Goal: Task Accomplishment & Management: Complete application form

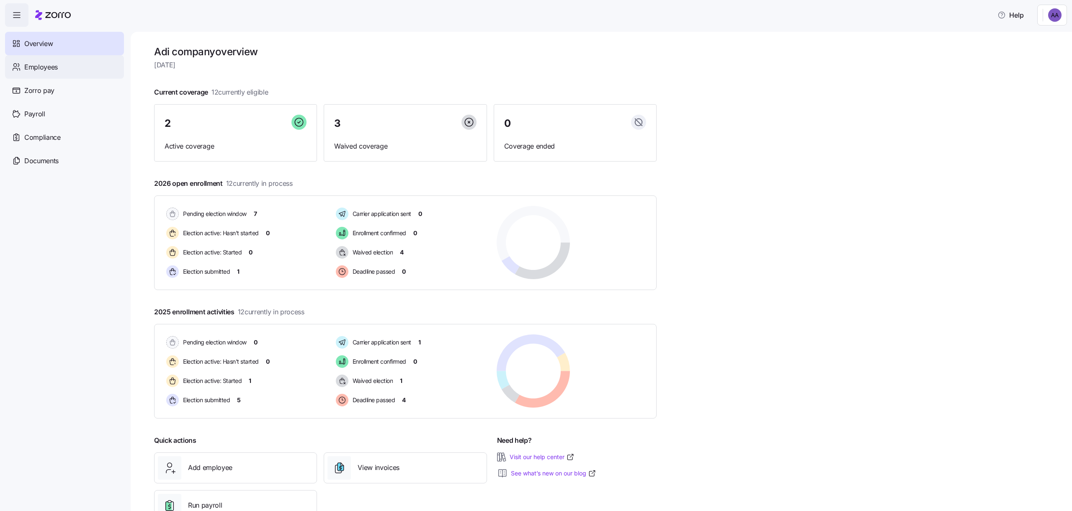
click at [79, 66] on div "Employees" at bounding box center [64, 66] width 119 height 23
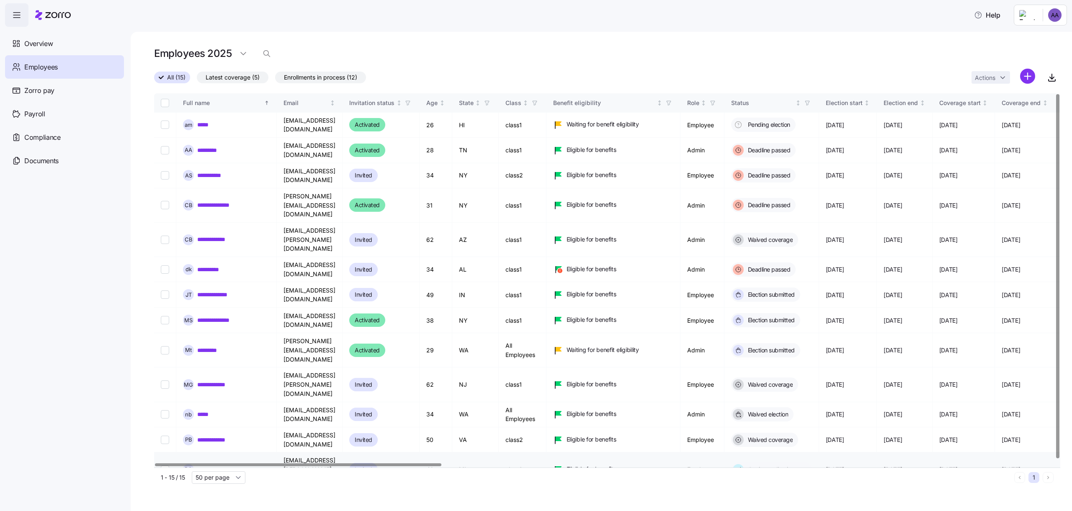
click at [214, 464] on div "**********" at bounding box center [226, 469] width 87 height 11
click at [214, 466] on link "**********" at bounding box center [215, 470] width 37 height 8
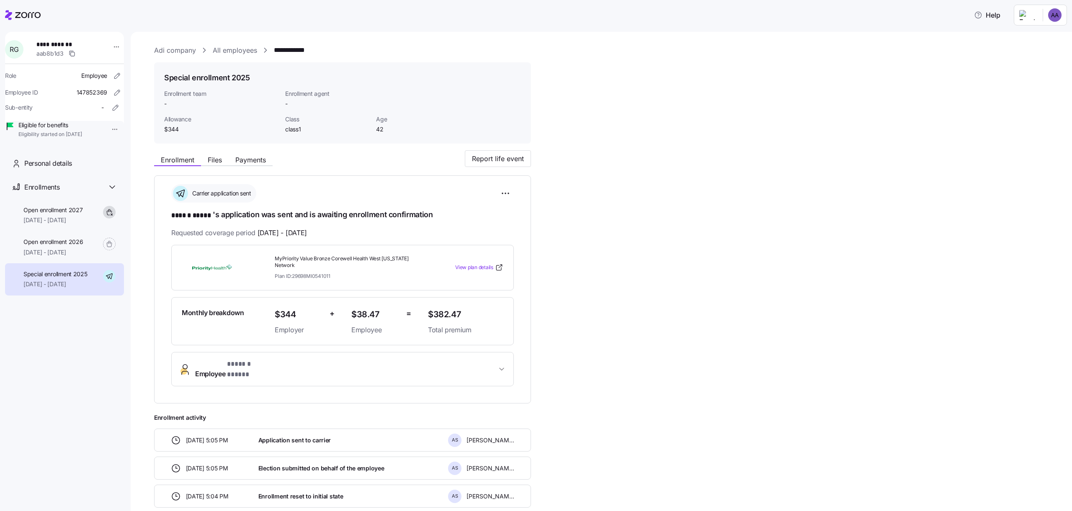
scroll to position [124, 0]
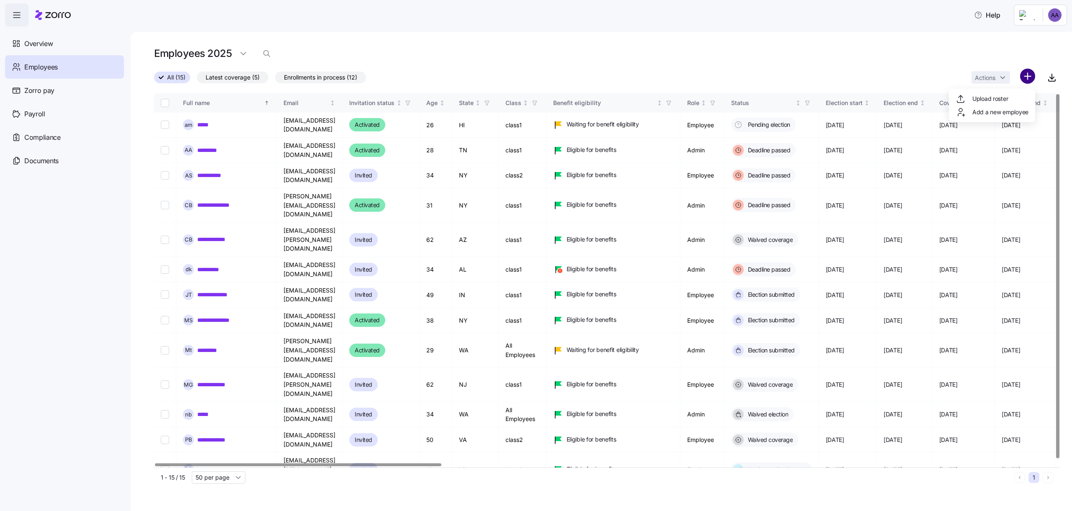
click at [1030, 77] on html "Help Overview Employees Zorro pay Payroll Compliance Documents Employees 2025 A…" at bounding box center [536, 253] width 1072 height 506
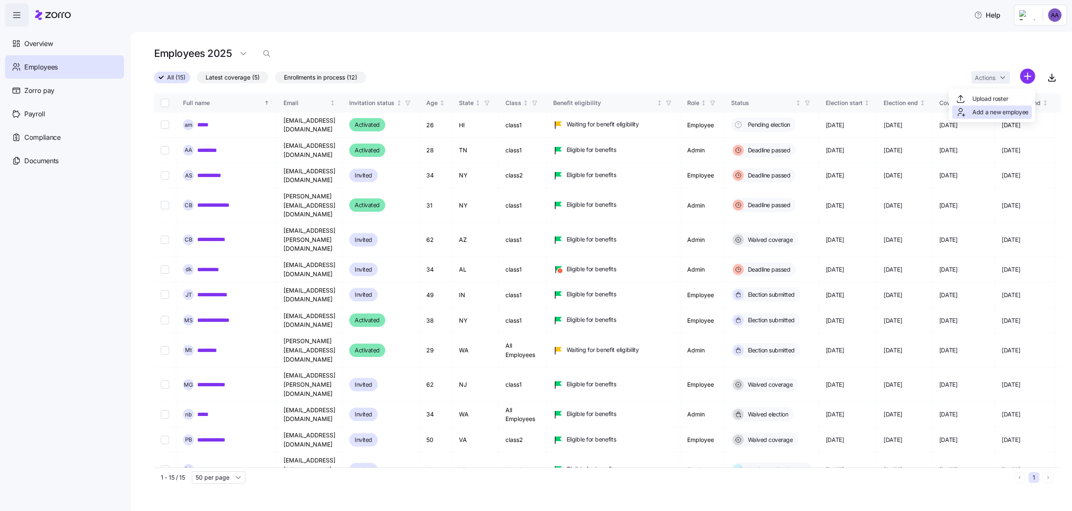
click at [985, 108] on span "Add a new employee" at bounding box center [1000, 112] width 56 height 8
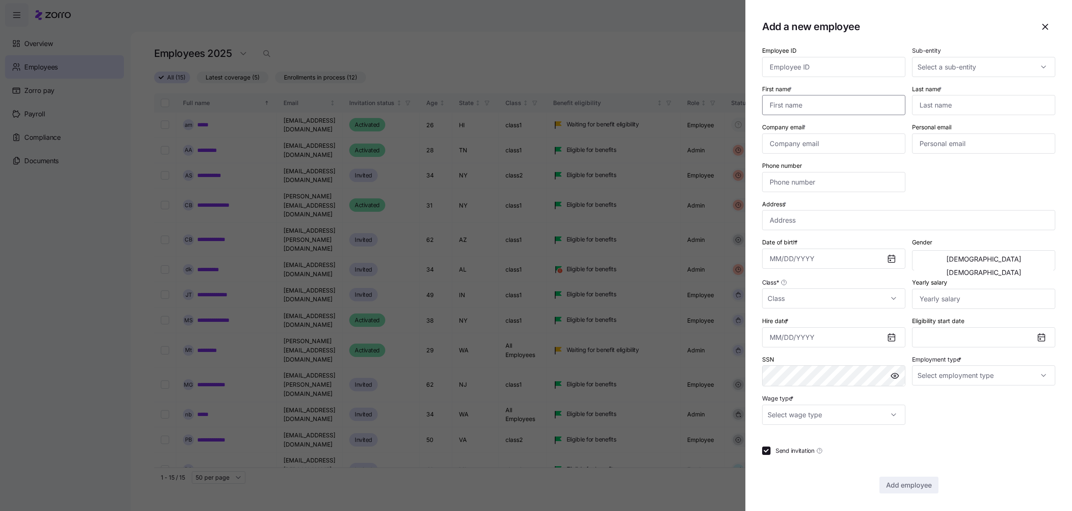
click at [834, 114] on input "First name *" at bounding box center [833, 105] width 143 height 20
paste input "Janice"
type input "Janice"
click at [920, 105] on input "Last name *" at bounding box center [983, 105] width 143 height 20
paste input "Hosenstein"
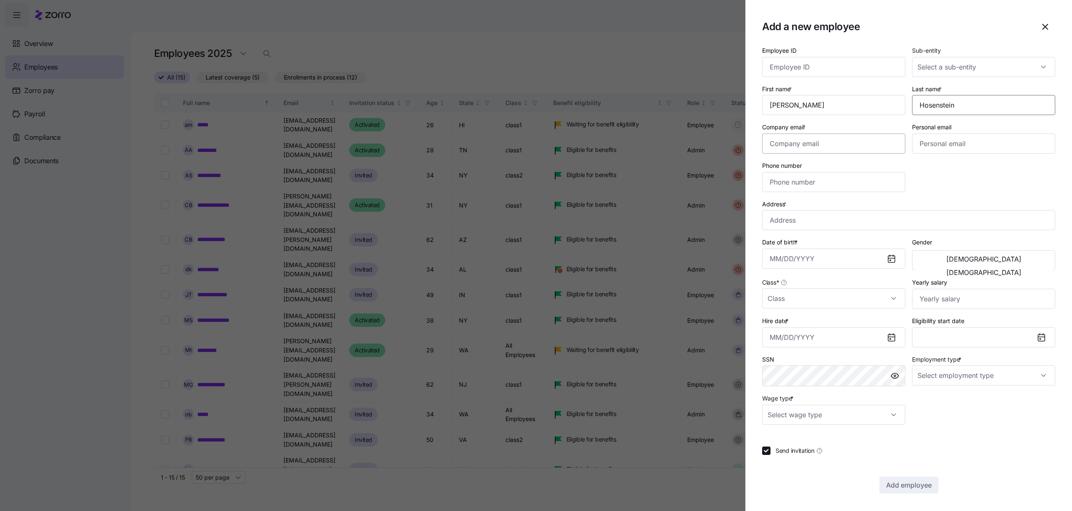
type input "Hosenstein"
click at [844, 137] on input "Company email *" at bounding box center [833, 144] width 143 height 20
type input "adi.s+janice@myzorro.co"
type input "E Janice Dr, Gardendale, TX 79758, USA"
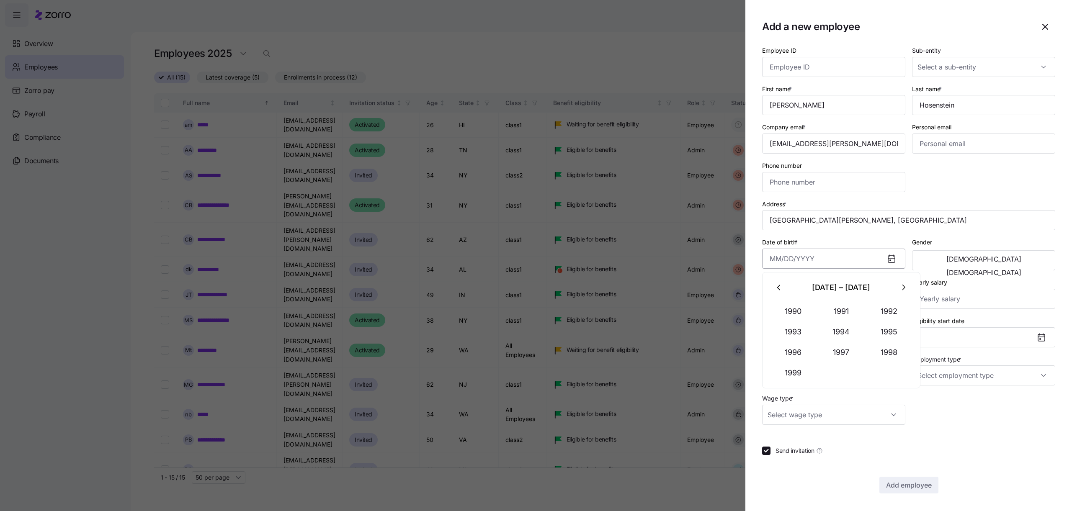
click at [852, 261] on input "Date of birth *" at bounding box center [833, 259] width 143 height 20
click at [785, 283] on button "button" at bounding box center [779, 288] width 20 height 20
click at [783, 329] on button "1983" at bounding box center [794, 332] width 48 height 20
click at [783, 329] on button "Apr" at bounding box center [794, 332] width 48 height 20
click at [783, 329] on button "28" at bounding box center [780, 328] width 20 height 20
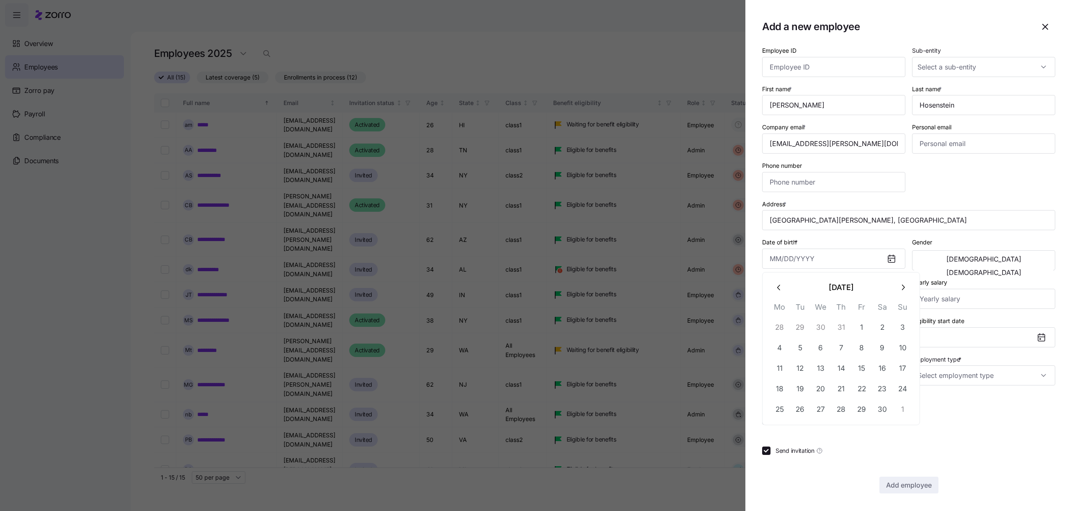
type input "March 28, 1983"
click at [995, 266] on button "[DEMOGRAPHIC_DATA]" at bounding box center [983, 272] width 139 height 13
click at [863, 288] on input "Class *" at bounding box center [833, 298] width 143 height 20
click at [851, 334] on div "class1" at bounding box center [833, 342] width 136 height 18
type input "class1"
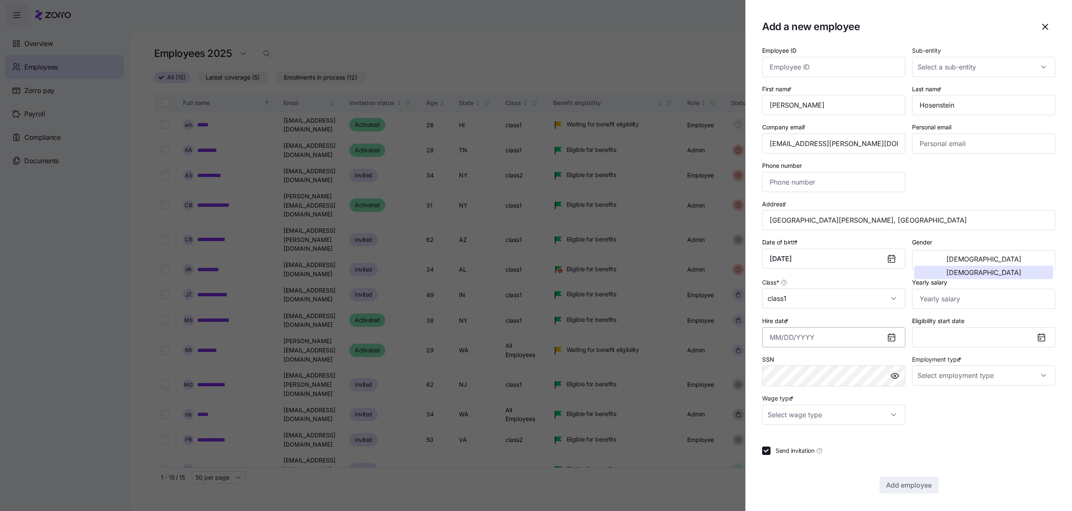
click at [880, 341] on input "Hire date *" at bounding box center [833, 337] width 143 height 20
click at [799, 419] on button "9" at bounding box center [800, 427] width 20 height 20
type input "September 9, 2025"
click at [956, 375] on input "Employment type *" at bounding box center [983, 375] width 143 height 20
drag, startPoint x: 943, startPoint y: 416, endPoint x: 943, endPoint y: 420, distance: 4.6
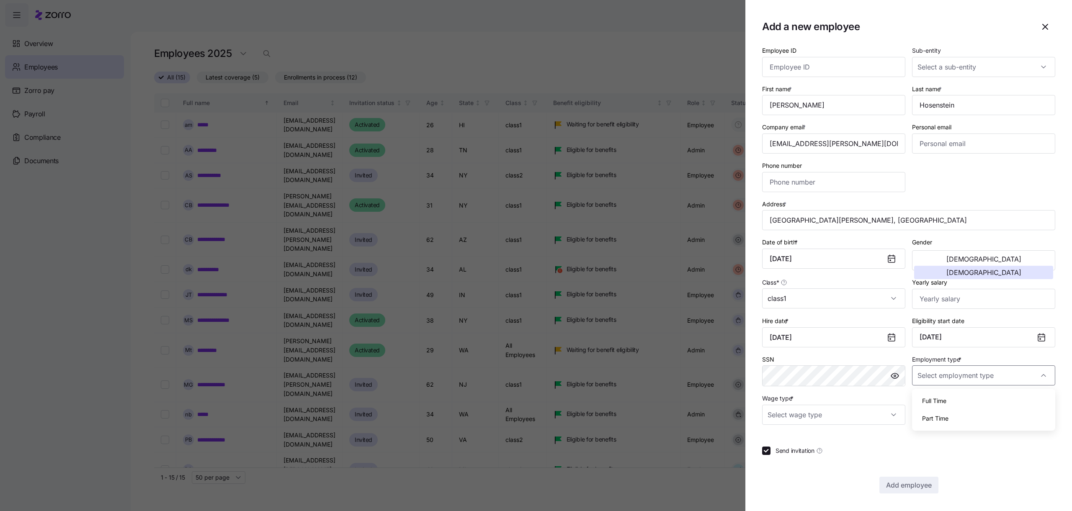
click at [943, 420] on span "Part Time" at bounding box center [935, 418] width 26 height 9
type input "Part Time"
click at [862, 415] on input "Wage type *" at bounding box center [833, 415] width 143 height 20
click at [853, 432] on div "Salary" at bounding box center [833, 441] width 136 height 18
type input "Salary"
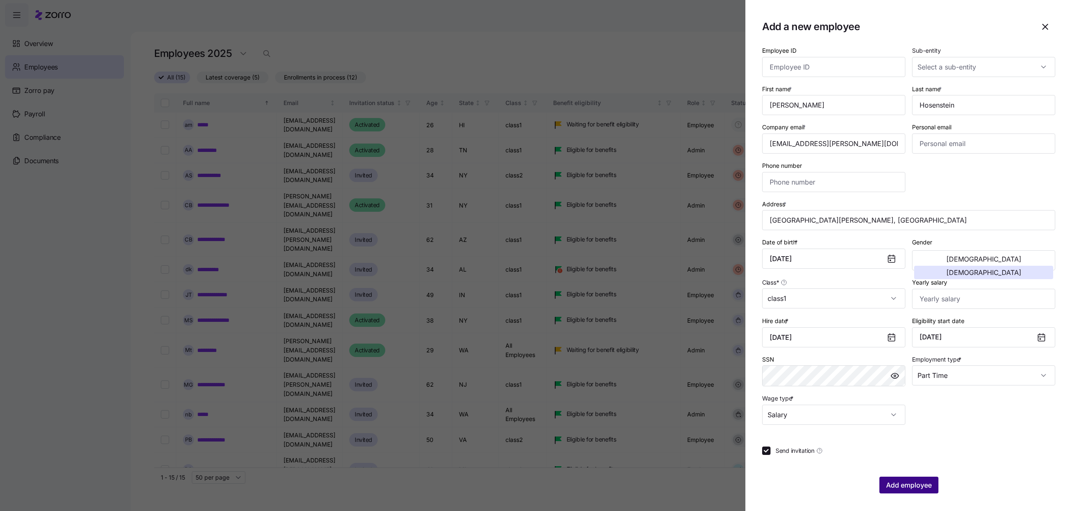
click at [895, 487] on span "Add employee" at bounding box center [909, 485] width 46 height 10
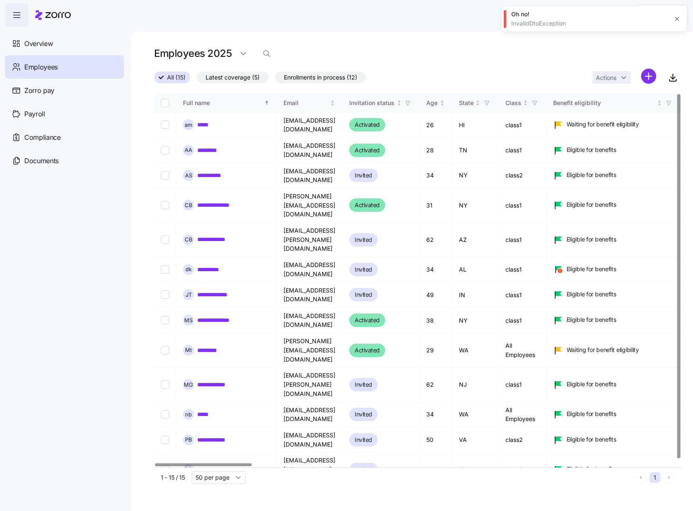
click at [553, 15] on div "Oh no!" at bounding box center [589, 14] width 157 height 8
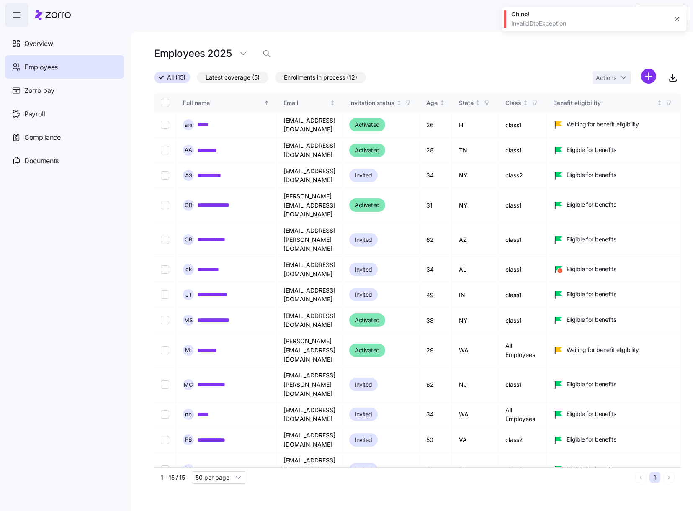
click at [553, 20] on div "InvalidDtoException" at bounding box center [589, 23] width 157 height 8
copy div "InvalidDtoException"
click at [553, 20] on div "InvalidDtoException" at bounding box center [589, 23] width 157 height 8
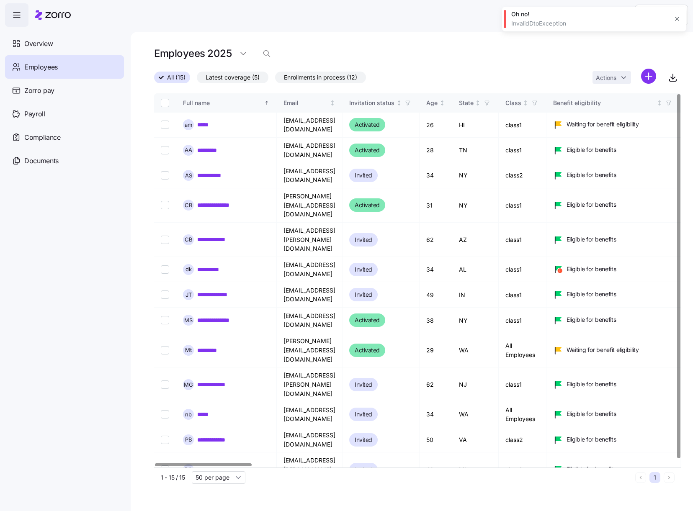
click at [682, 8] on div "Oh no! InvalidDtoException" at bounding box center [594, 19] width 184 height 25
click at [682, 14] on button "button" at bounding box center [677, 19] width 12 height 12
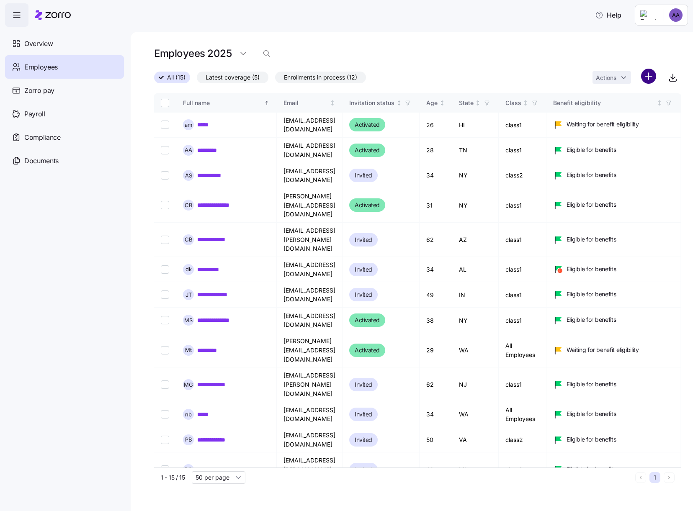
click at [653, 75] on html "Help Overview Employees Zorro pay Payroll Compliance Documents Employees 2025 A…" at bounding box center [346, 253] width 693 height 506
click at [629, 108] on span "Add a new employee" at bounding box center [621, 112] width 56 height 8
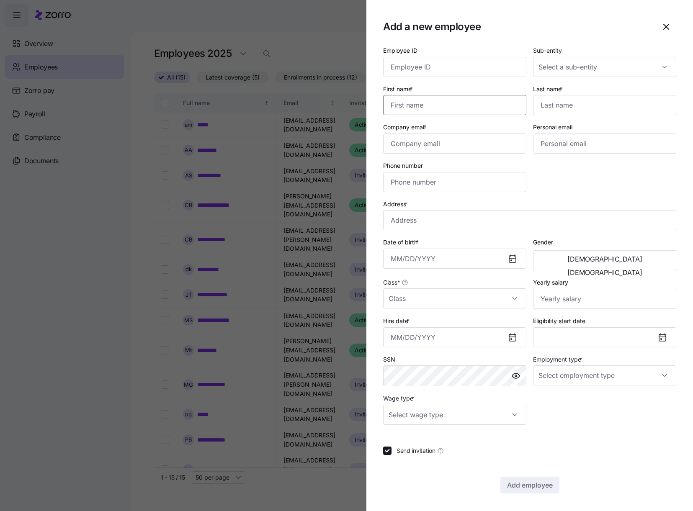
click at [450, 105] on input "First name *" at bounding box center [454, 105] width 143 height 20
type input "dfhdfgh"
click at [540, 106] on input "Last name *" at bounding box center [604, 105] width 143 height 20
type input "dfhdfh"
click at [444, 144] on input "Company email *" at bounding box center [454, 144] width 143 height 20
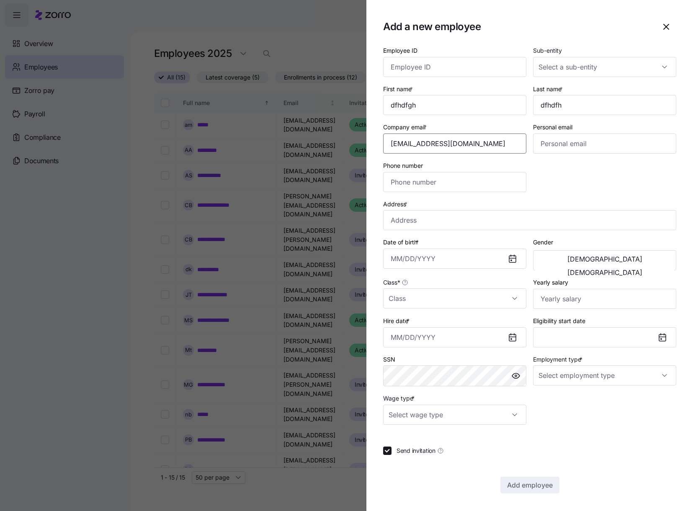
type input "adi.s+fkjdnkjldnk@myzorro.co"
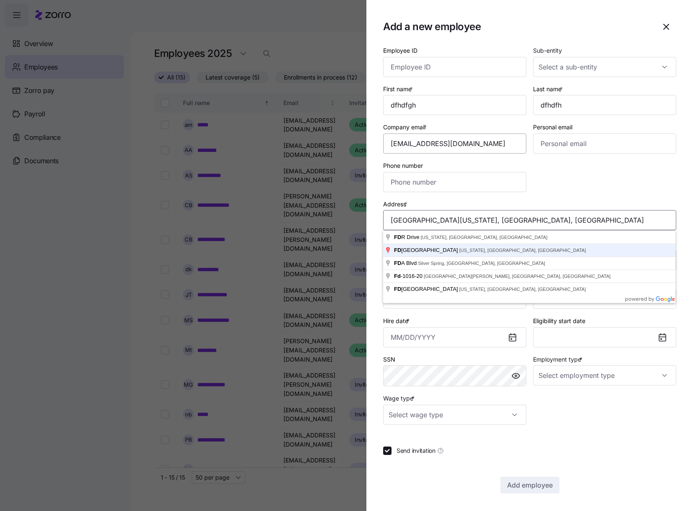
type input "FDR Dr N, New York, NY 10010, USA"
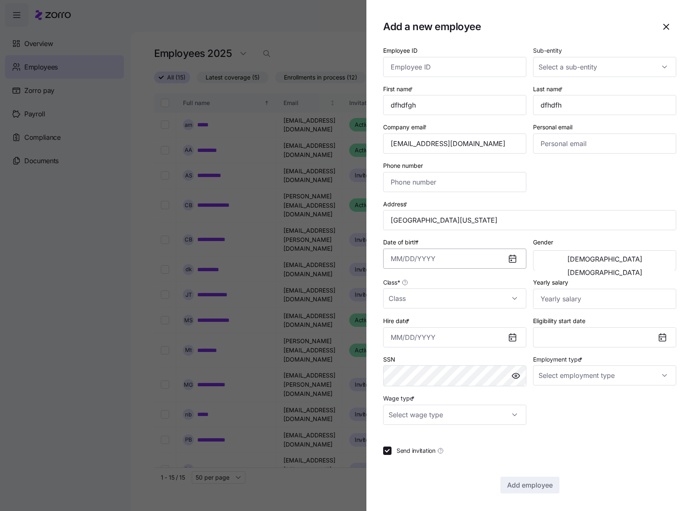
click at [503, 259] on input "Date of birth *" at bounding box center [454, 259] width 143 height 20
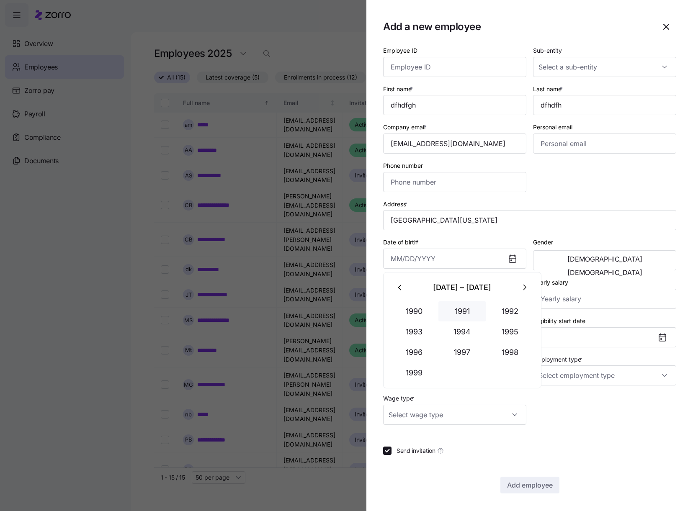
click at [445, 311] on button "1991" at bounding box center [462, 311] width 48 height 20
click at [445, 311] on button "Feb" at bounding box center [462, 311] width 48 height 20
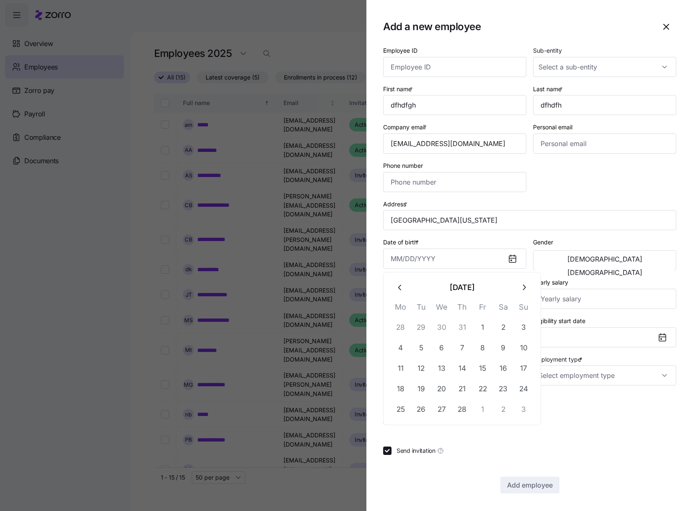
click at [445, 311] on th "We" at bounding box center [441, 309] width 21 height 16
click at [440, 340] on button "6" at bounding box center [442, 348] width 20 height 20
type input "February 6, 1991"
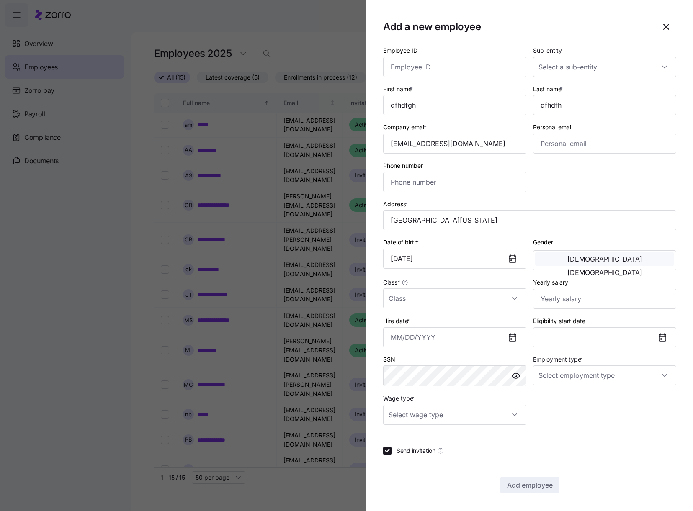
click at [587, 265] on button "[DEMOGRAPHIC_DATA]" at bounding box center [604, 258] width 139 height 13
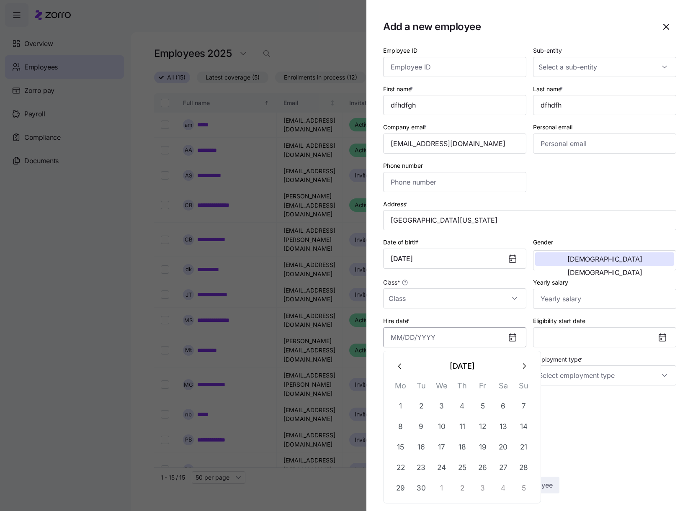
click at [490, 337] on input "Hire date *" at bounding box center [454, 337] width 143 height 20
click at [489, 301] on input "Class *" at bounding box center [454, 298] width 143 height 20
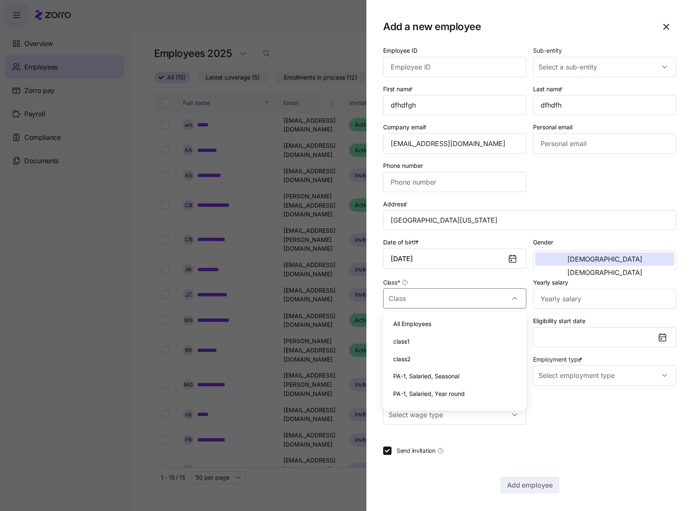
click at [477, 346] on div "class1" at bounding box center [454, 342] width 136 height 18
type input "class1"
click at [476, 362] on div "SSN" at bounding box center [454, 370] width 143 height 33
click at [478, 345] on input "Hire date *" at bounding box center [454, 337] width 143 height 20
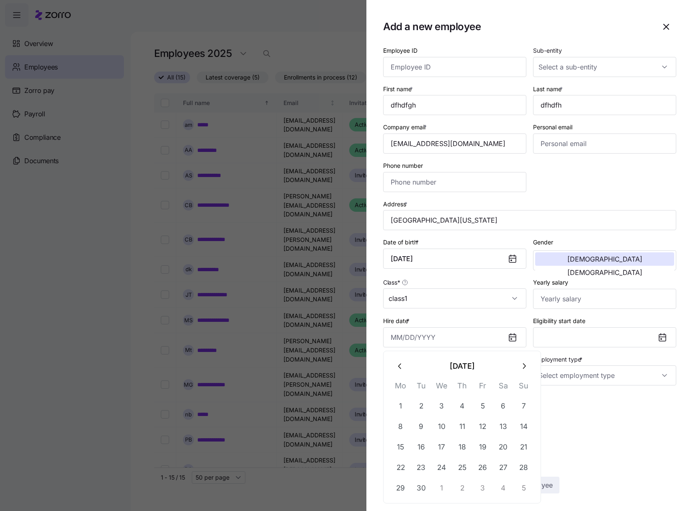
click at [478, 393] on th "Fr" at bounding box center [482, 388] width 21 height 16
click at [478, 401] on button "5" at bounding box center [483, 406] width 20 height 20
type input "September 5, 2025"
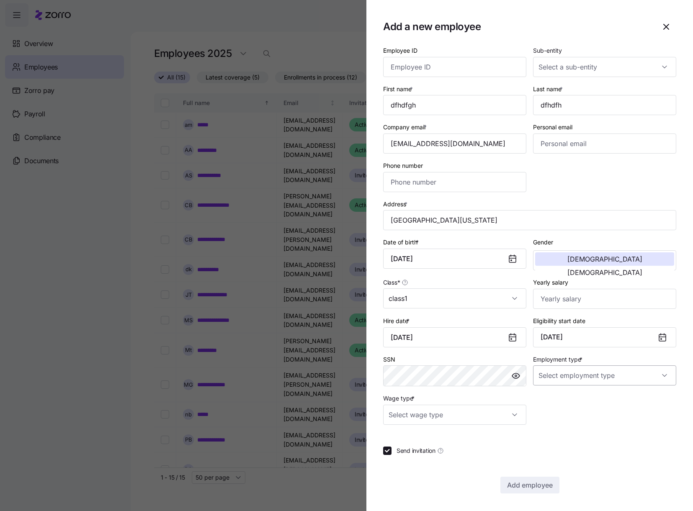
click at [566, 368] on input "Employment type *" at bounding box center [604, 375] width 143 height 20
click at [562, 401] on span "Full Time" at bounding box center [555, 400] width 24 height 9
type input "Full Time"
click at [502, 414] on input "Wage type *" at bounding box center [454, 415] width 143 height 20
click at [499, 436] on div "Salary" at bounding box center [454, 441] width 136 height 18
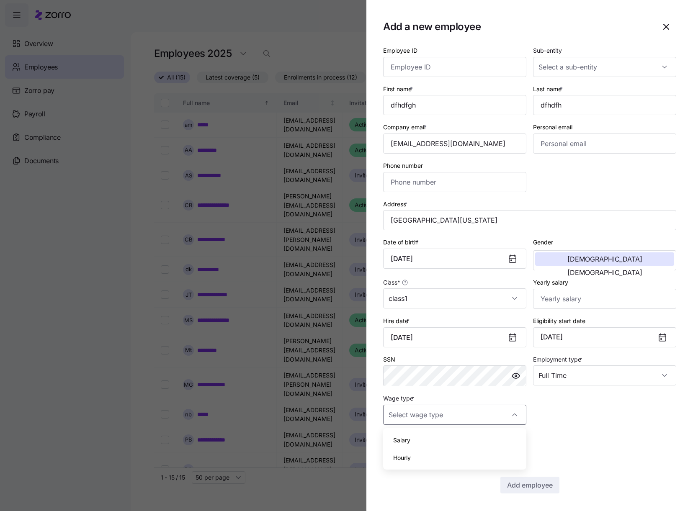
type input "Salary"
click at [517, 480] on button "Add employee" at bounding box center [529, 485] width 59 height 17
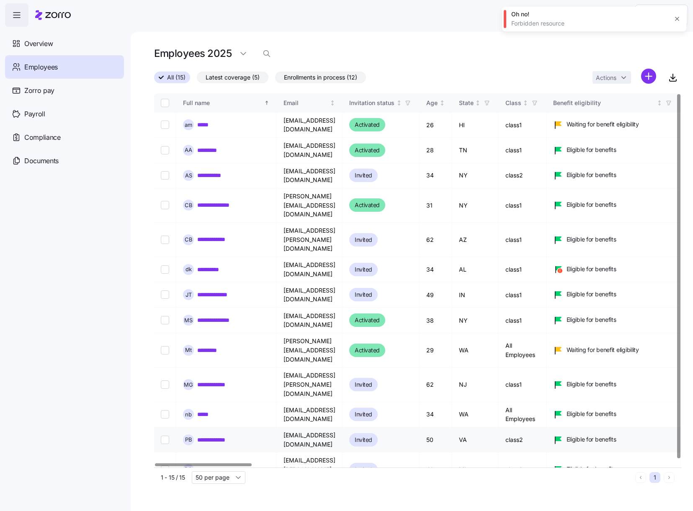
scroll to position [3, 0]
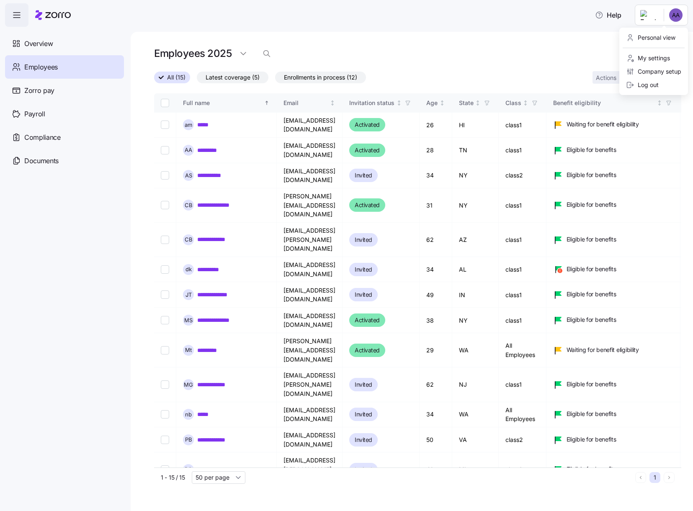
click at [681, 19] on html "Help Overview Employees Zorro pay Payroll Compliance Documents Employees 2025 A…" at bounding box center [346, 253] width 693 height 506
click at [587, 55] on html "Help Overview Employees Zorro pay Payroll Compliance Documents Employees 2025 A…" at bounding box center [346, 253] width 693 height 506
click at [651, 76] on html "Help Overview Employees Zorro pay Payroll Compliance Documents Employees 2025 A…" at bounding box center [346, 253] width 693 height 506
click at [623, 113] on span "Add a new employee" at bounding box center [621, 112] width 56 height 8
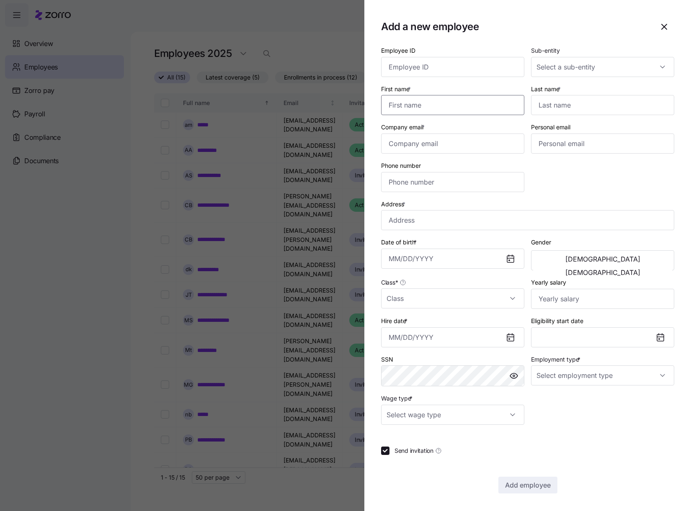
click at [494, 104] on input "First name *" at bounding box center [452, 105] width 143 height 20
type input "x"
type input "xcvxcvxcv"
type input "cvbcvb"
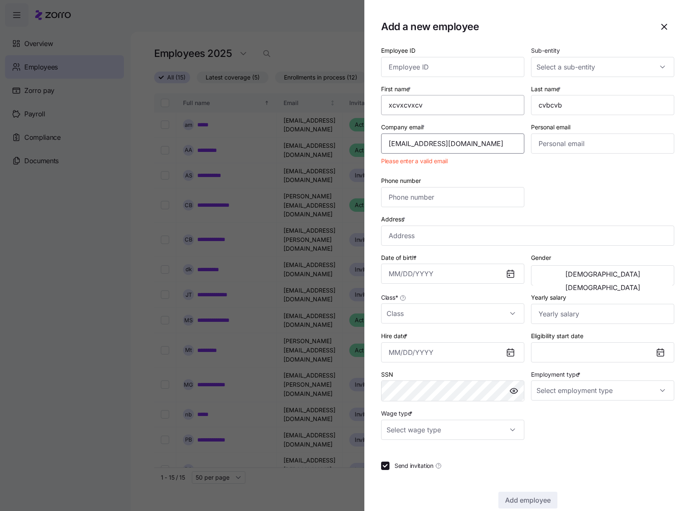
type input "[EMAIL_ADDRESS][DOMAIN_NAME]"
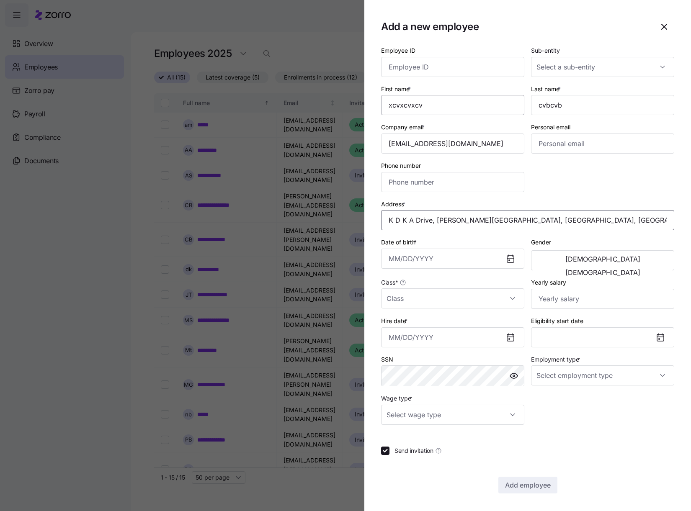
type input "K D K A Dr, [PERSON_NAME][GEOGRAPHIC_DATA], [GEOGRAPHIC_DATA]"
click at [435, 261] on input "Date of birth *" at bounding box center [452, 259] width 143 height 20
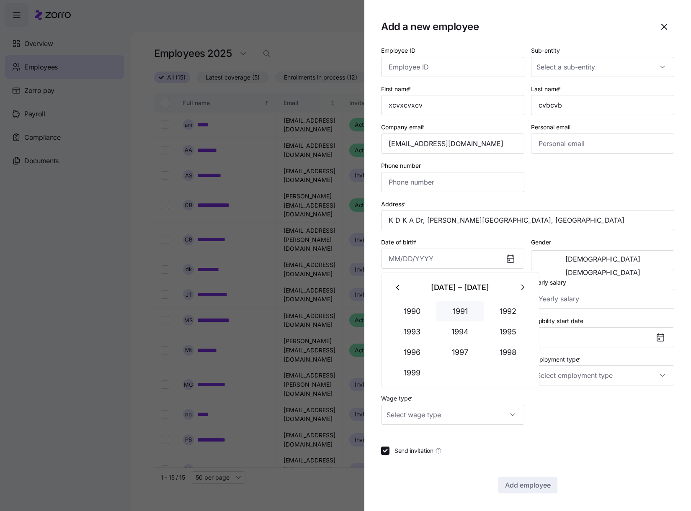
click at [437, 310] on button "1991" at bounding box center [460, 311] width 48 height 20
click at [437, 310] on button "Feb" at bounding box center [460, 311] width 48 height 20
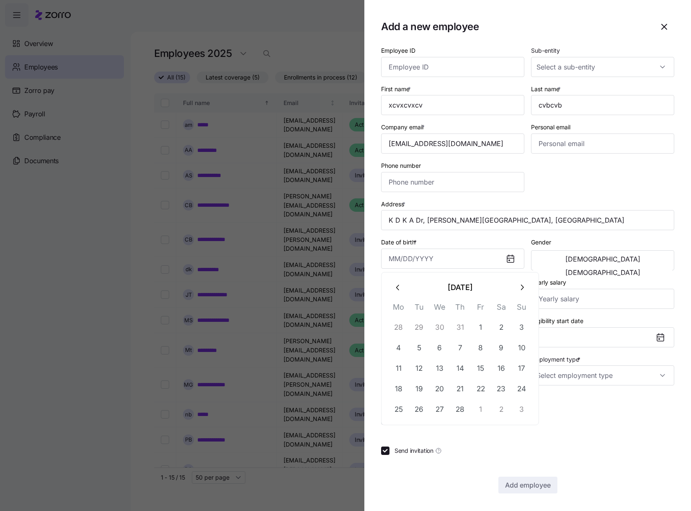
click at [437, 310] on th "We" at bounding box center [439, 309] width 21 height 16
click at [437, 329] on button "30" at bounding box center [440, 328] width 20 height 20
type input "[DATE]"
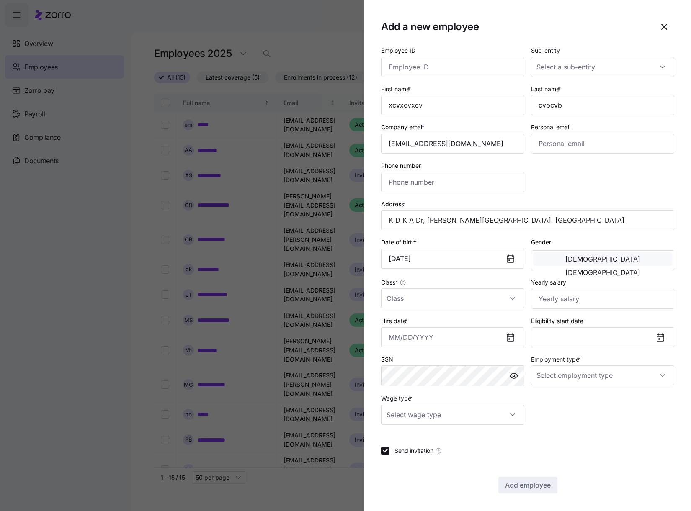
click at [579, 263] on button "[DEMOGRAPHIC_DATA]" at bounding box center [602, 258] width 139 height 13
click at [429, 301] on input "Class *" at bounding box center [452, 298] width 143 height 20
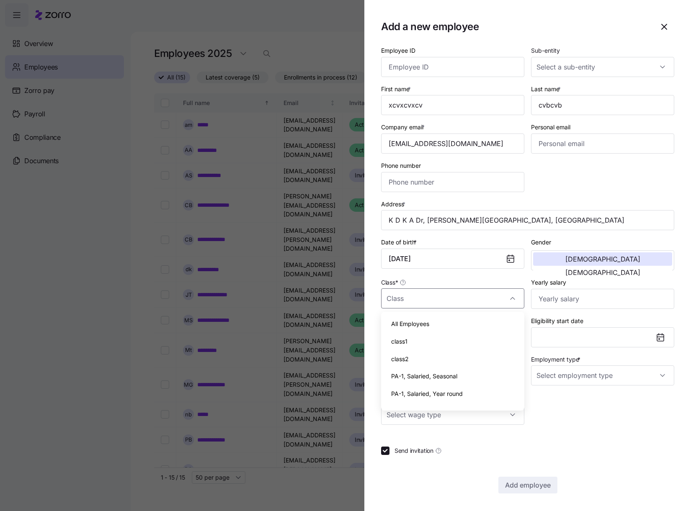
click at [429, 330] on div "All Employees" at bounding box center [452, 324] width 136 height 18
type input "All Employees"
click at [436, 335] on input "Hire date *" at bounding box center [452, 337] width 143 height 20
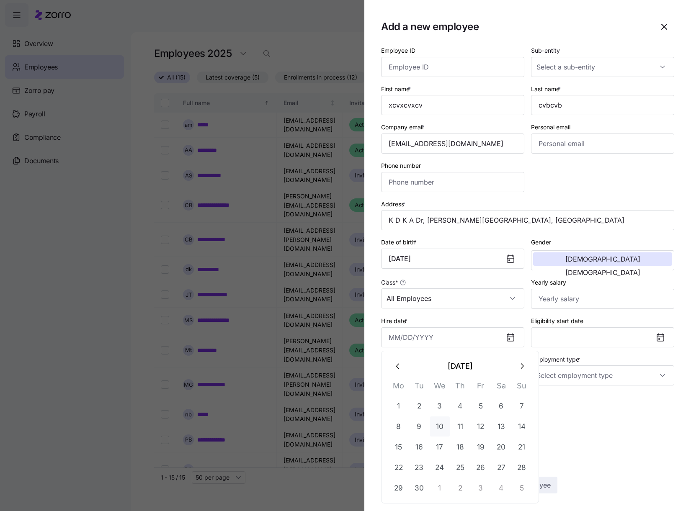
click at [441, 417] on button "10" at bounding box center [440, 427] width 20 height 20
type input "[DATE]"
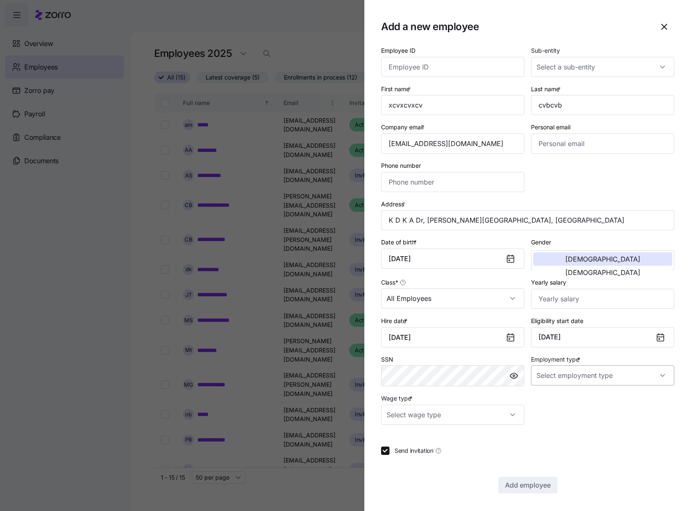
click at [552, 376] on input "Employment type *" at bounding box center [602, 375] width 143 height 20
click at [552, 417] on span "Part Time" at bounding box center [554, 418] width 26 height 9
type input "Part Time"
click at [450, 416] on input "Wage type *" at bounding box center [452, 415] width 143 height 20
click at [439, 445] on div "Salary" at bounding box center [452, 441] width 136 height 18
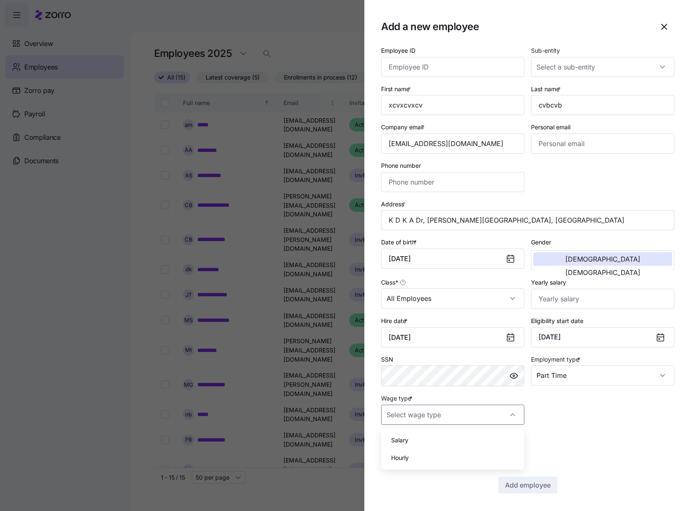
type input "Salary"
click at [520, 490] on button "Add employee" at bounding box center [527, 485] width 59 height 17
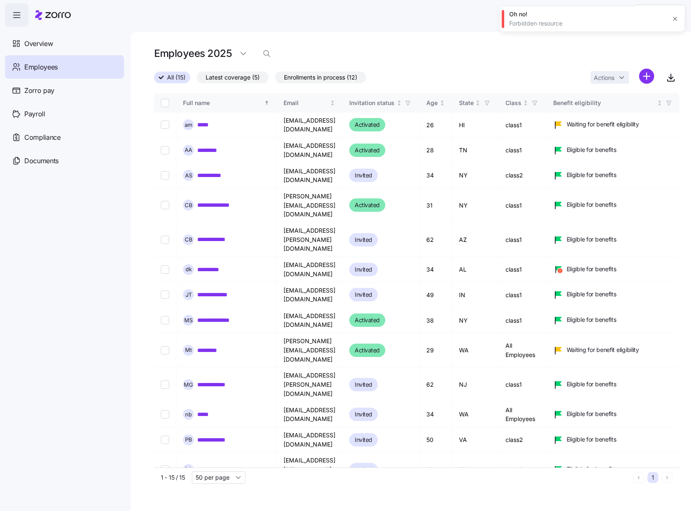
click at [676, 19] on icon "button" at bounding box center [675, 18] width 7 height 7
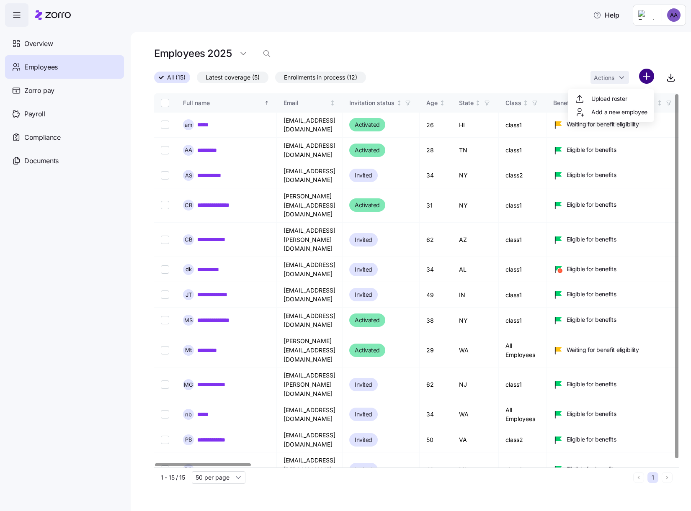
click at [643, 74] on html "Help Overview Employees Zorro pay Payroll Compliance Documents Employees 2025 A…" at bounding box center [345, 253] width 691 height 506
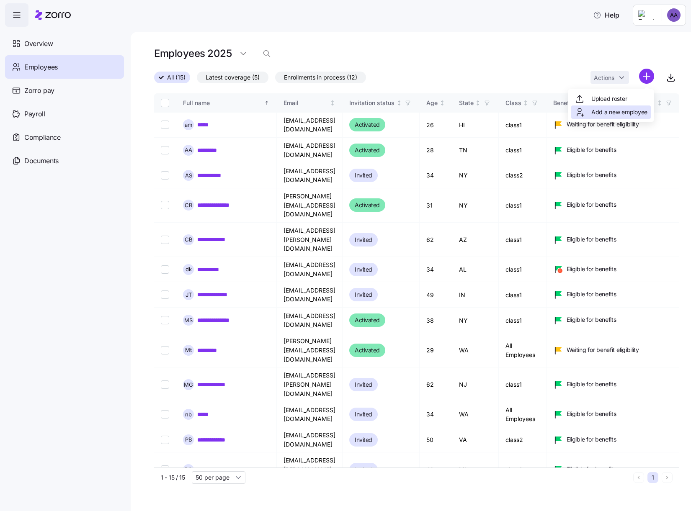
click at [635, 112] on span "Add a new employee" at bounding box center [619, 112] width 56 height 8
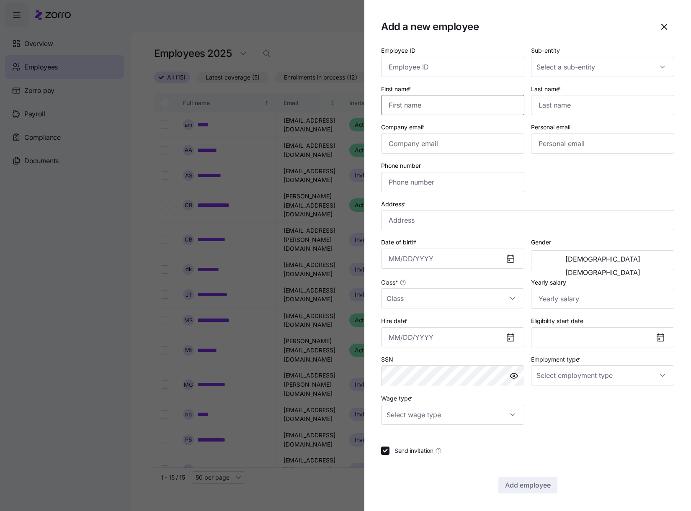
click at [432, 111] on input "First name *" at bounding box center [452, 105] width 143 height 20
type input ","
type input "bdfbdf"
click at [413, 444] on div "Employee ID Sub-entity First name * bdfbdf Last name * Company email * Personal…" at bounding box center [527, 269] width 293 height 448
click at [414, 451] on span "Send invitation" at bounding box center [413, 451] width 39 height 8
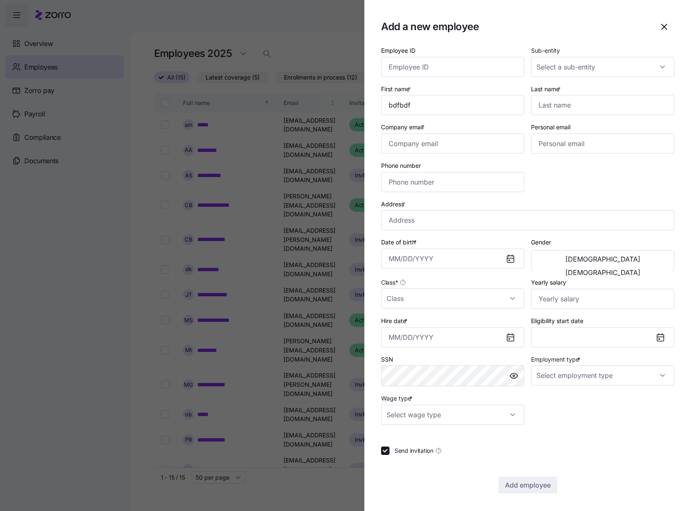
click at [389, 451] on input "Send invitation" at bounding box center [385, 451] width 8 height 8
checkbox input "false"
click at [590, 109] on input "Last name *" at bounding box center [602, 105] width 143 height 20
type input "dfbxbvcv"
click at [451, 132] on div "Company email *" at bounding box center [452, 138] width 143 height 32
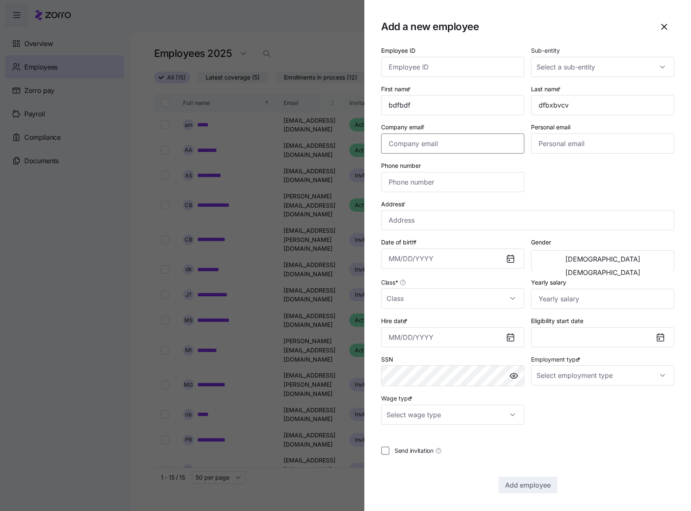
click at [451, 142] on input "Company email *" at bounding box center [452, 144] width 143 height 20
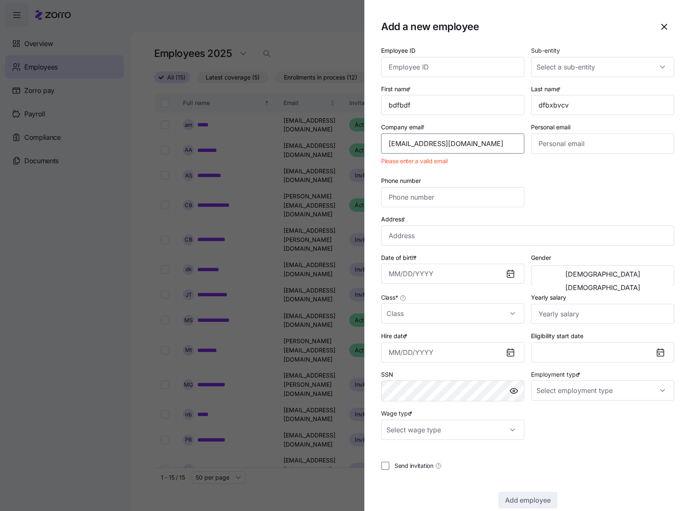
type input "[EMAIL_ADDRESS][DOMAIN_NAME]"
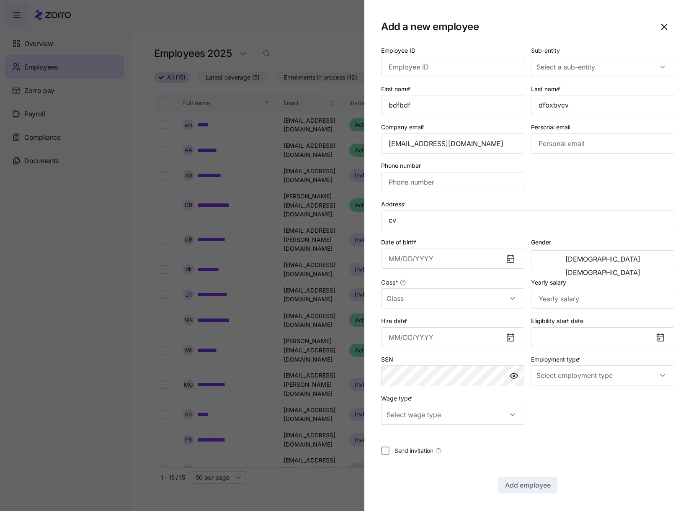
type input "[GEOGRAPHIC_DATA], [GEOGRAPHIC_DATA], [GEOGRAPHIC_DATA]"
click at [463, 270] on div "Date of birth *" at bounding box center [453, 254] width 150 height 40
click at [463, 260] on input "Date of birth *" at bounding box center [452, 259] width 143 height 20
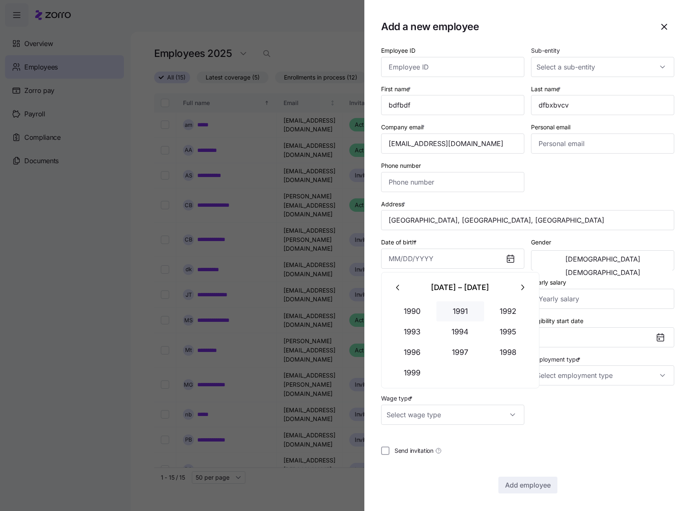
click at [465, 317] on button "1991" at bounding box center [460, 311] width 48 height 20
click at [465, 317] on button "Feb" at bounding box center [460, 311] width 48 height 20
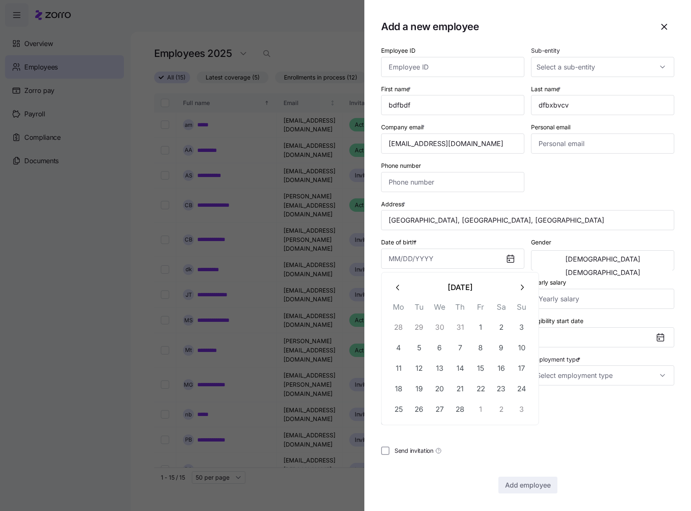
click at [465, 317] on td "31" at bounding box center [460, 327] width 21 height 21
click at [465, 332] on button "31" at bounding box center [460, 328] width 20 height 20
type input "[DATE]"
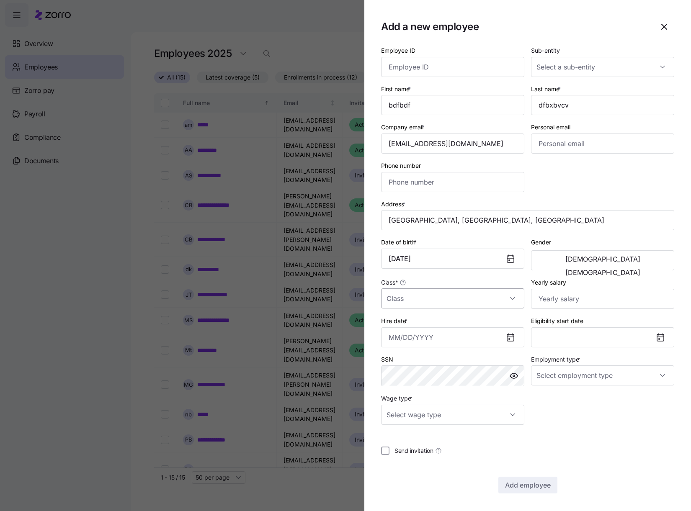
click at [491, 304] on input "Class *" at bounding box center [452, 298] width 143 height 20
click at [489, 324] on div "All Employees" at bounding box center [452, 324] width 136 height 18
type input "All Employees"
click at [470, 339] on input "Hire date *" at bounding box center [452, 337] width 143 height 20
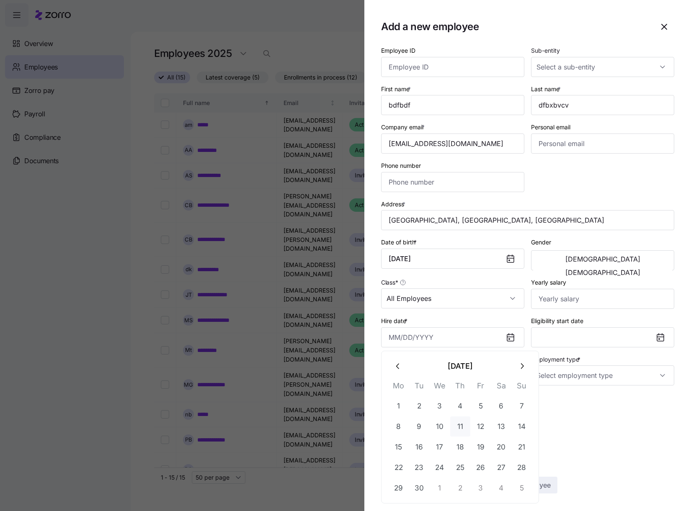
click at [451, 422] on button "11" at bounding box center [460, 427] width 20 height 20
type input "[DATE]"
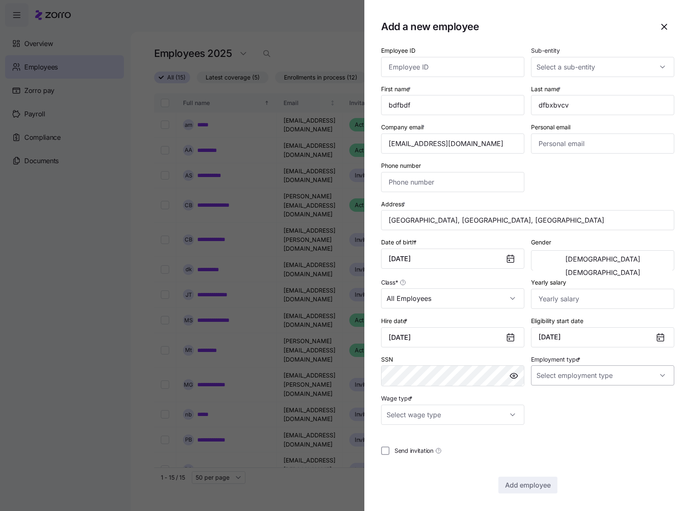
click at [584, 385] on input "Employment type *" at bounding box center [602, 375] width 143 height 20
click at [572, 399] on div "Full Time" at bounding box center [602, 401] width 136 height 18
type input "Full Time"
click at [451, 409] on input "Wage type *" at bounding box center [452, 415] width 143 height 20
click at [445, 434] on div "Salary" at bounding box center [452, 441] width 136 height 18
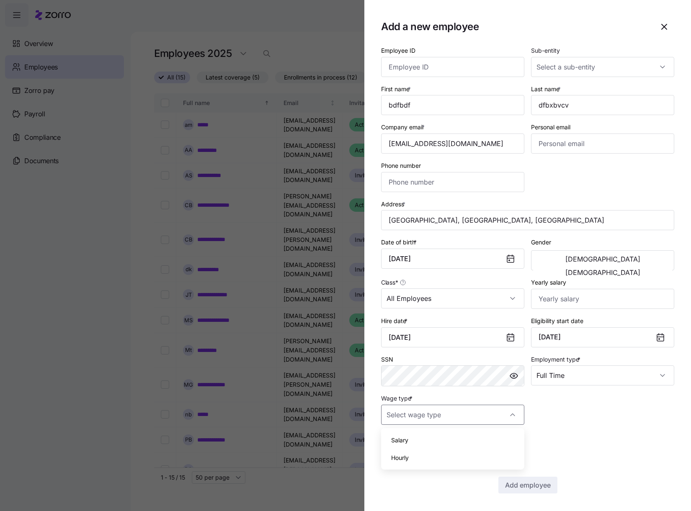
type input "Salary"
click at [517, 479] on button "Add employee" at bounding box center [527, 485] width 59 height 17
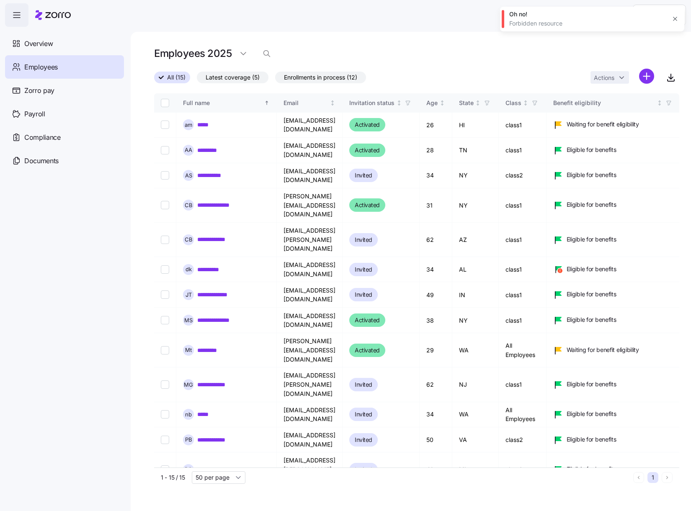
click at [90, 58] on div "Employees" at bounding box center [64, 66] width 119 height 23
click at [680, 24] on div "Oh no! Forbidden resource" at bounding box center [592, 19] width 184 height 25
click at [672, 21] on icon "button" at bounding box center [675, 18] width 7 height 7
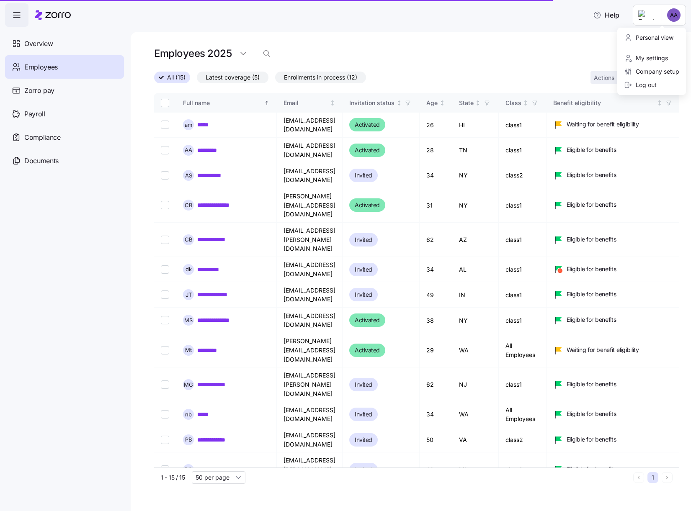
click at [664, 16] on html "Help Overview Employees Zorro pay Payroll Compliance Documents Employees 2025 A…" at bounding box center [345, 253] width 691 height 506
click at [656, 52] on div "My settings" at bounding box center [651, 57] width 62 height 13
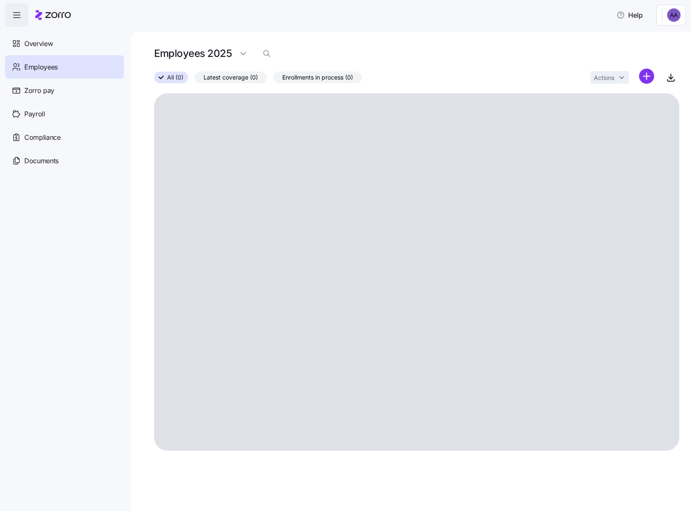
click at [669, 19] on html "Help Overview Employees Zorro pay Payroll Compliance Documents Employees 2025 A…" at bounding box center [345, 253] width 691 height 506
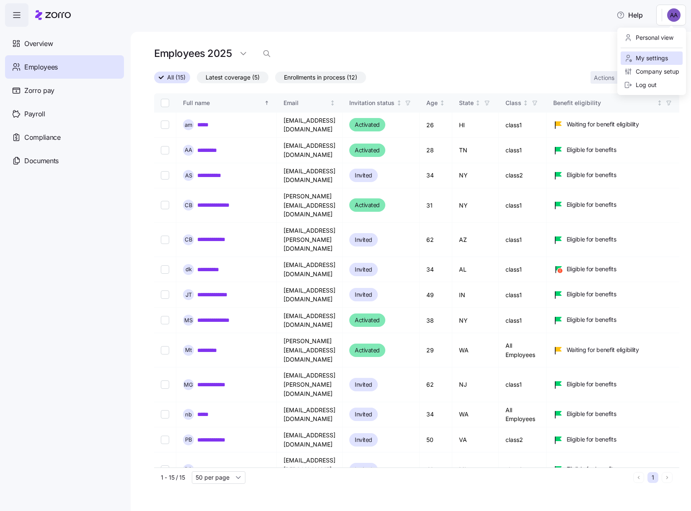
click at [650, 59] on div "My settings" at bounding box center [646, 58] width 44 height 9
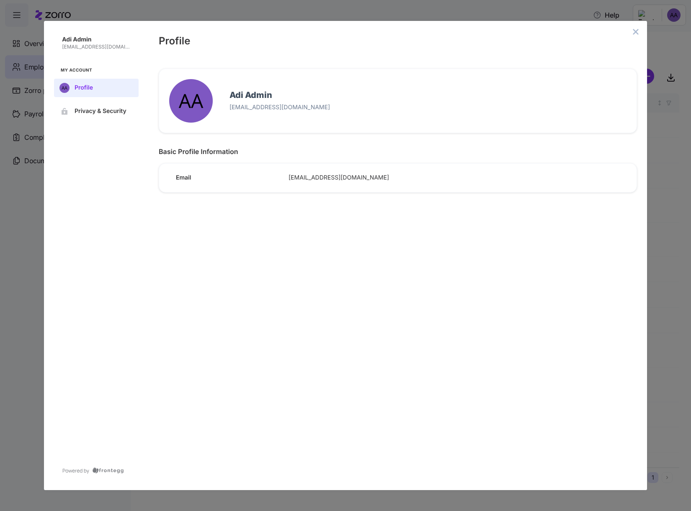
click at [86, 48] on p "[EMAIL_ADDRESS][DOMAIN_NAME]" at bounding box center [97, 47] width 70 height 7
click at [228, 7] on div "Adi Admin adi.s+admin@myzorro.co My Account Profile Privacy & Security Profile …" at bounding box center [345, 255] width 691 height 511
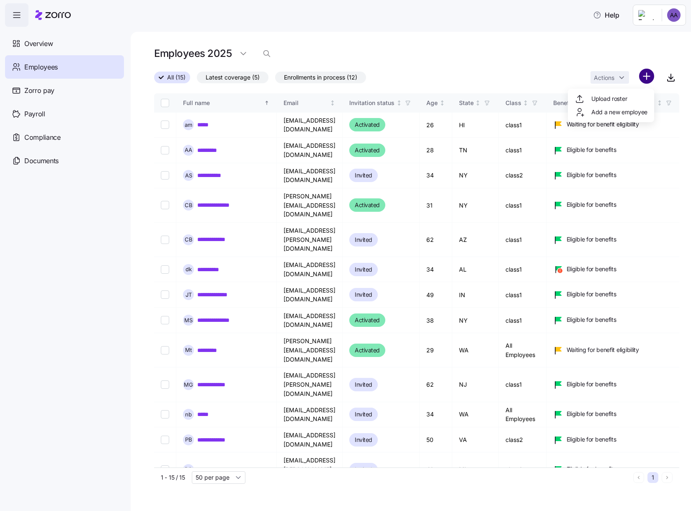
click at [649, 72] on html "Help Overview Employees Zorro pay Payroll Compliance Documents Employees 2025 A…" at bounding box center [345, 253] width 691 height 506
click at [630, 108] on span "Add a new employee" at bounding box center [619, 112] width 56 height 8
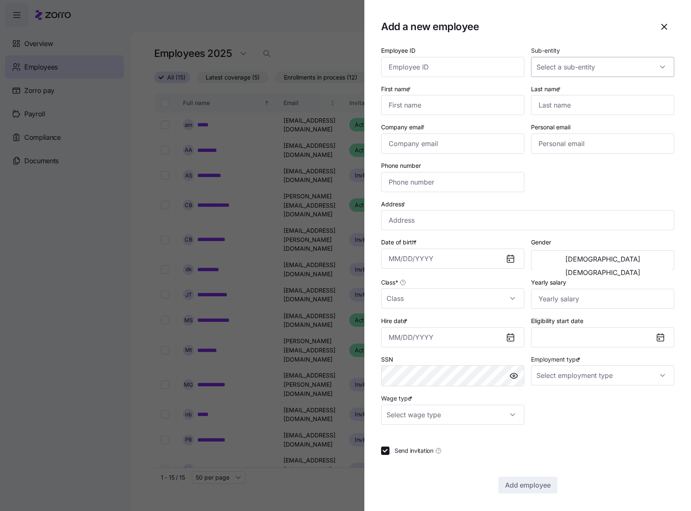
click at [593, 66] on input "Sub-entity" at bounding box center [602, 67] width 143 height 20
click at [438, 100] on input "First name *" at bounding box center [452, 105] width 143 height 20
type input "mbnbv"
type input "vbcvbc"
type input "adi.s+xmxcvx@myzorro.co"
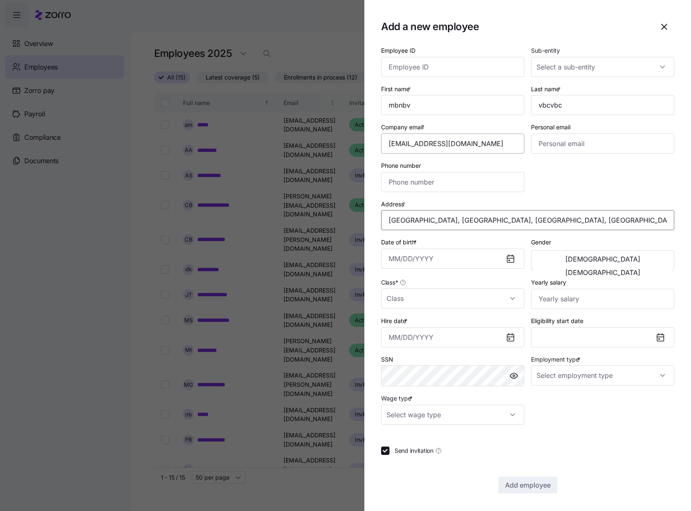
type input "N Brown Square, Loudoun Valley Estates, VA 20148, USA"
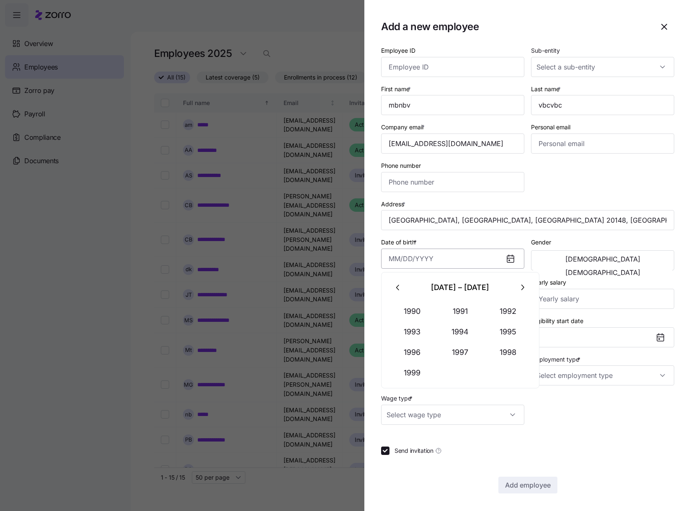
click at [432, 257] on input "Date of birth *" at bounding box center [452, 259] width 143 height 20
click at [432, 306] on button "1990" at bounding box center [413, 311] width 48 height 20
click at [432, 306] on button "Jan" at bounding box center [413, 311] width 48 height 20
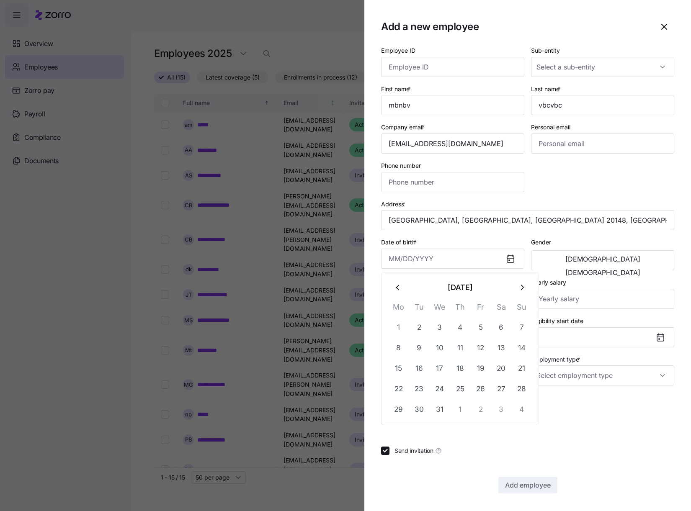
click at [432, 306] on th "We" at bounding box center [439, 309] width 21 height 16
click at [432, 319] on button "3" at bounding box center [440, 328] width 20 height 20
type input "January 3, 1990"
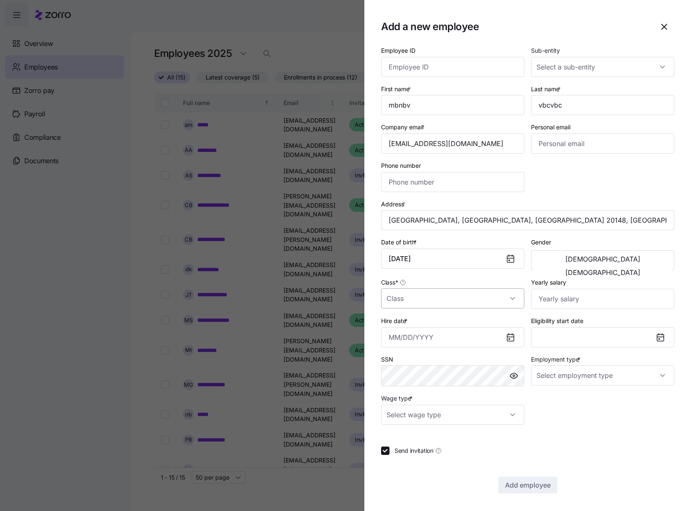
click at [450, 305] on input "Class *" at bounding box center [452, 298] width 143 height 20
click at [450, 326] on div "All Employees" at bounding box center [452, 324] width 136 height 18
type input "All Employees"
click at [452, 343] on input "Hire date *" at bounding box center [452, 337] width 143 height 20
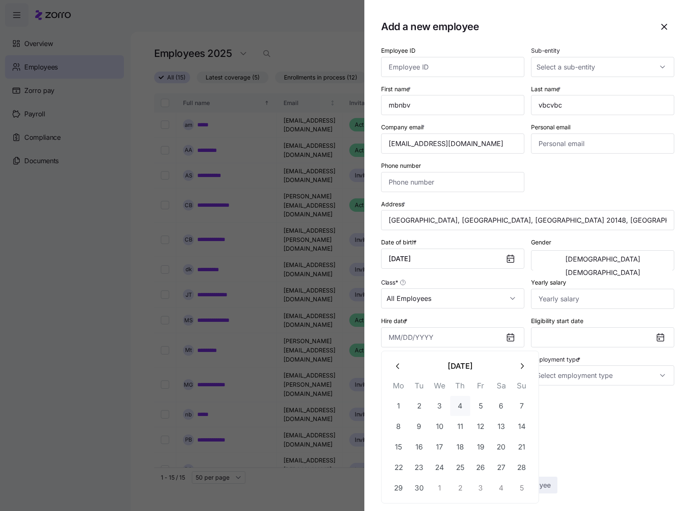
click at [468, 407] on button "4" at bounding box center [460, 406] width 20 height 20
type input "September 4, 2025"
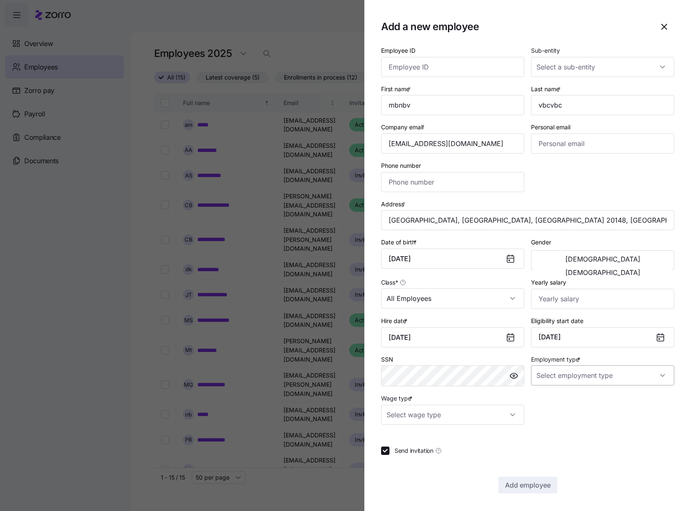
click at [582, 374] on input "Employment type *" at bounding box center [602, 375] width 143 height 20
click at [577, 396] on div "Full Time" at bounding box center [602, 401] width 136 height 18
type input "Full Time"
click at [479, 417] on input "Wage type *" at bounding box center [452, 415] width 143 height 20
click at [479, 426] on div "Employee ID Sub-entity First name * mbnbv Last name * vbcvbc Company email * ad…" at bounding box center [527, 269] width 293 height 448
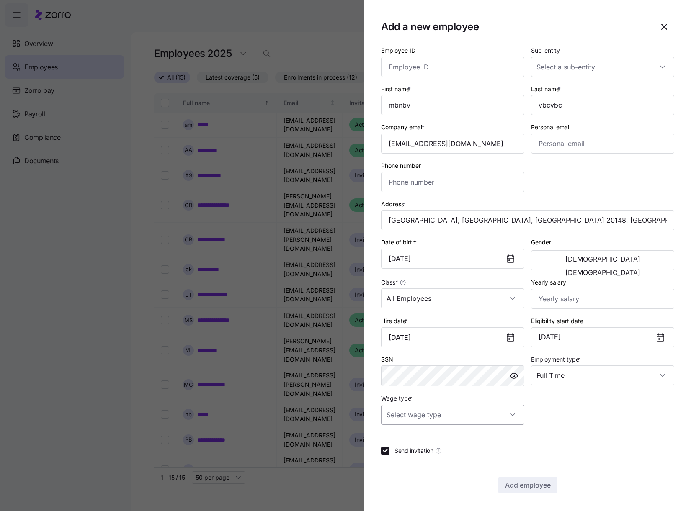
click at [474, 409] on input "Wage type *" at bounding box center [452, 415] width 143 height 20
click at [473, 445] on div "Salary" at bounding box center [452, 441] width 136 height 18
type input "Salary"
drag, startPoint x: 532, startPoint y: 488, endPoint x: 847, endPoint y: 72, distance: 522.3
click at [690, 72] on html "Help Overview Employees Zorro pay Payroll Compliance Documents Employees 2025 A…" at bounding box center [345, 253] width 691 height 506
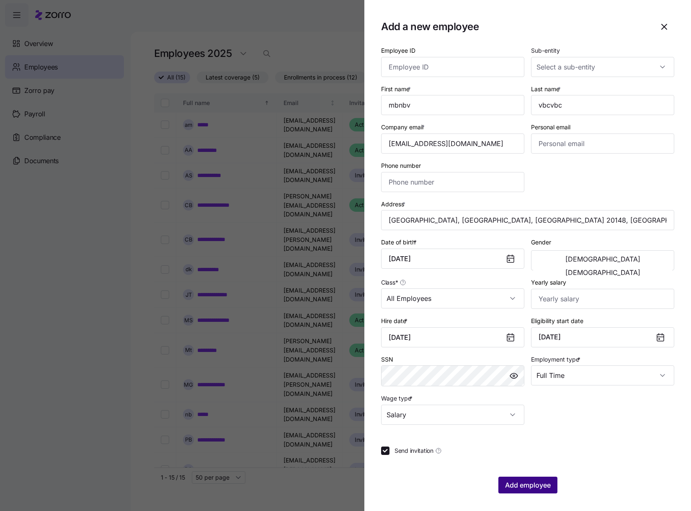
click at [522, 488] on span "Add employee" at bounding box center [528, 485] width 46 height 10
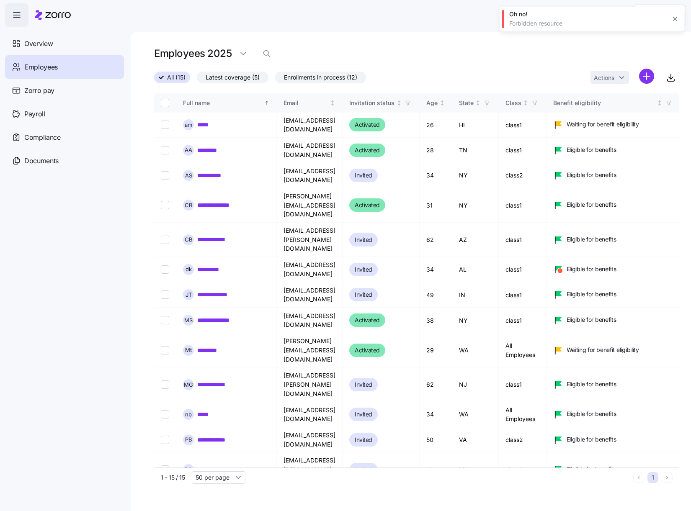
click at [676, 18] on icon "button" at bounding box center [675, 19] width 4 height 4
